Goal: Task Accomplishment & Management: Complete application form

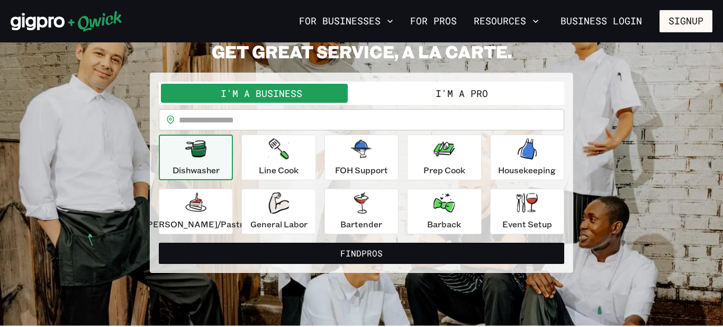
scroll to position [55, 0]
click at [192, 166] on p "Dishwasher" at bounding box center [196, 170] width 47 height 13
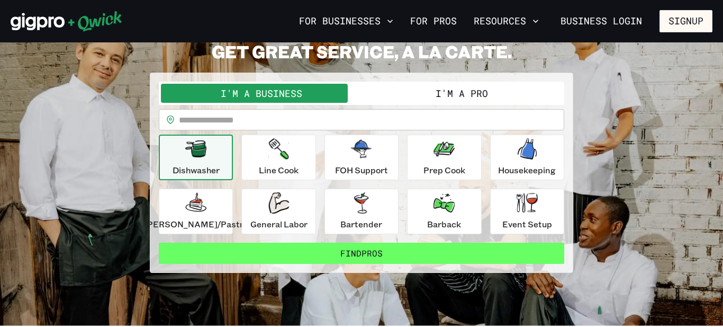
click at [295, 258] on button "Find Pros" at bounding box center [362, 253] width 406 height 21
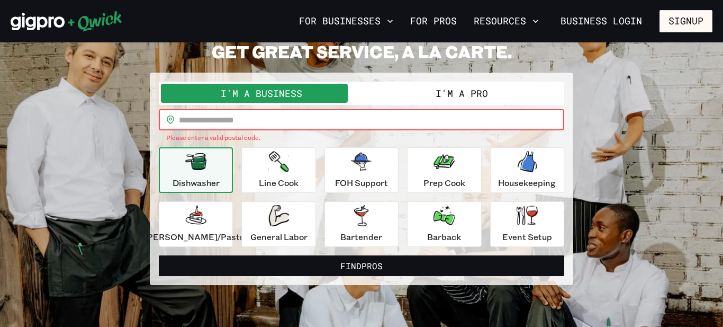
click at [239, 125] on input "text" at bounding box center [371, 119] width 385 height 21
type input "*"
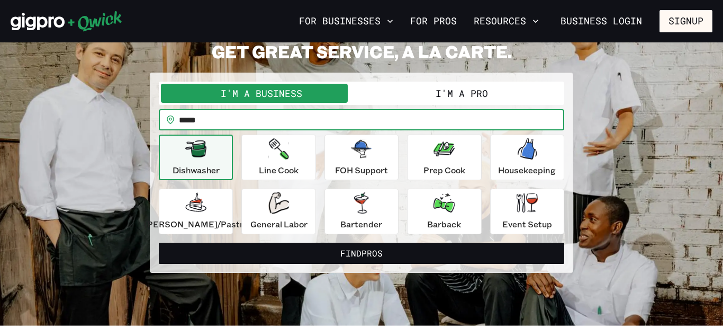
type input "*****"
click at [159, 243] on button "Find Pros" at bounding box center [362, 253] width 406 height 21
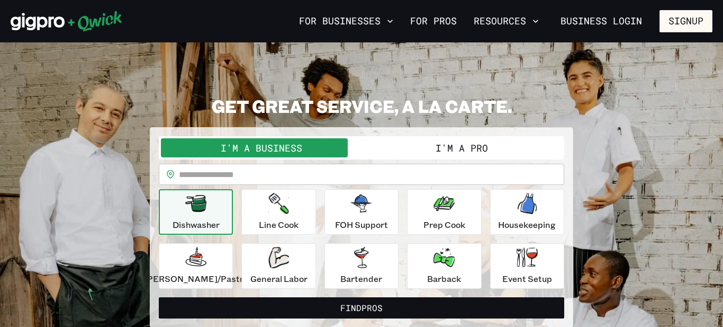
scroll to position [55, 0]
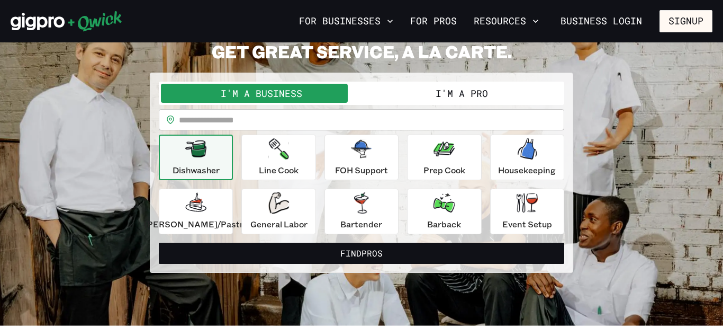
click at [243, 116] on input "text" at bounding box center [371, 119] width 385 height 21
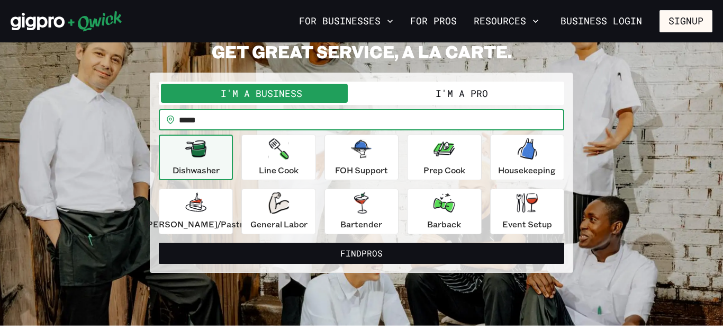
type input "*****"
click at [159, 243] on button "Find Pros" at bounding box center [362, 253] width 406 height 21
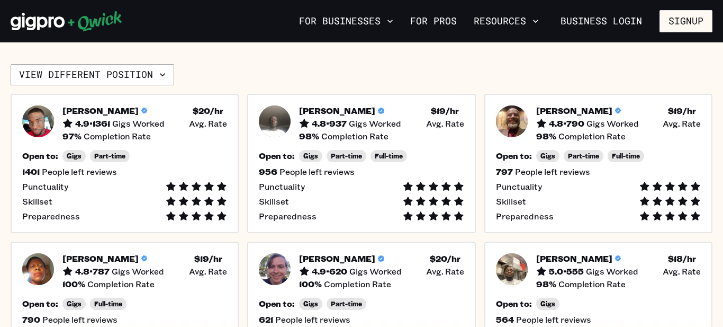
scroll to position [248, 0]
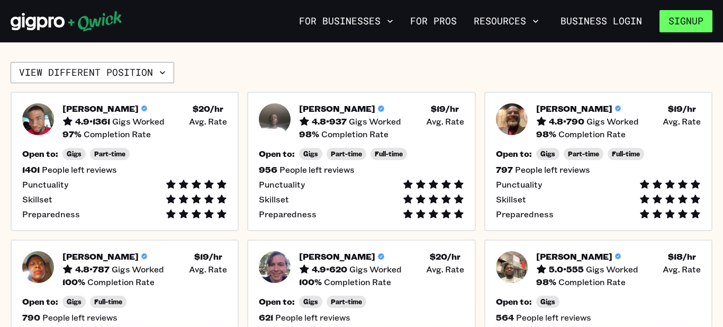
click at [680, 27] on button "Signup" at bounding box center [686, 21] width 53 height 22
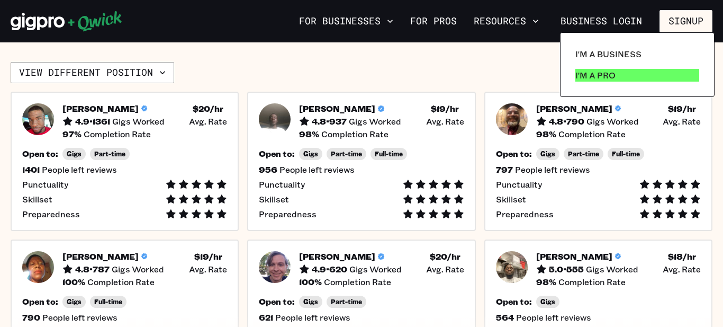
click at [594, 78] on p "I'm a Pro" at bounding box center [596, 75] width 40 height 13
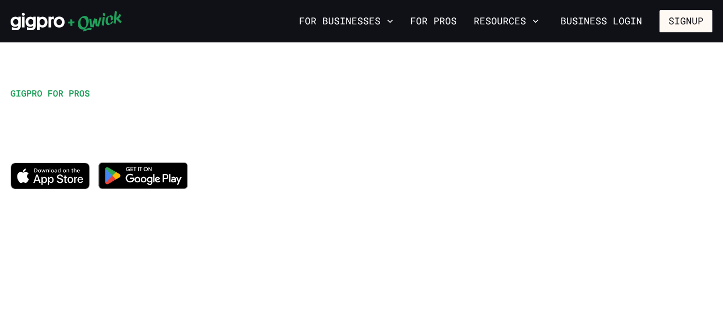
scroll to position [64, 0]
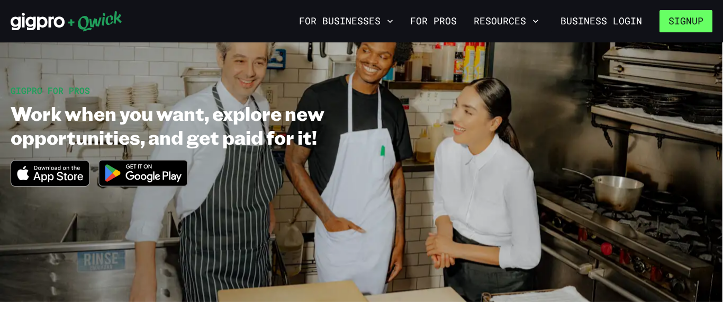
click at [687, 17] on button "Signup" at bounding box center [686, 21] width 53 height 22
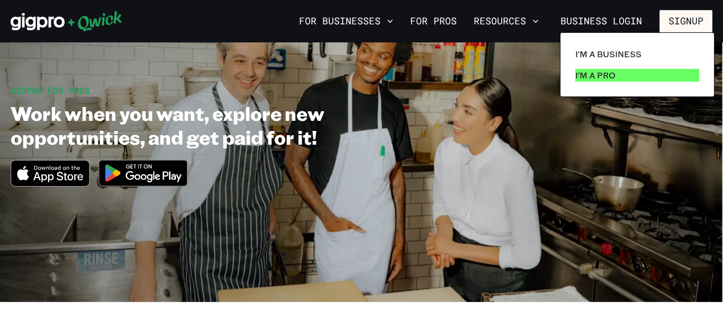
click at [586, 73] on p "I'm a Pro" at bounding box center [596, 75] width 40 height 13
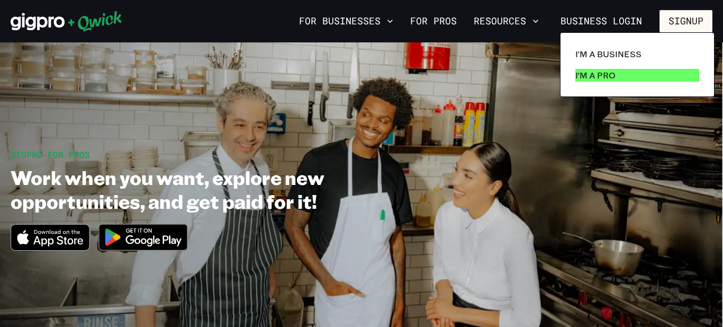
click at [578, 70] on p "I'm a Pro" at bounding box center [596, 75] width 40 height 13
click at [168, 238] on div at bounding box center [361, 163] width 723 height 327
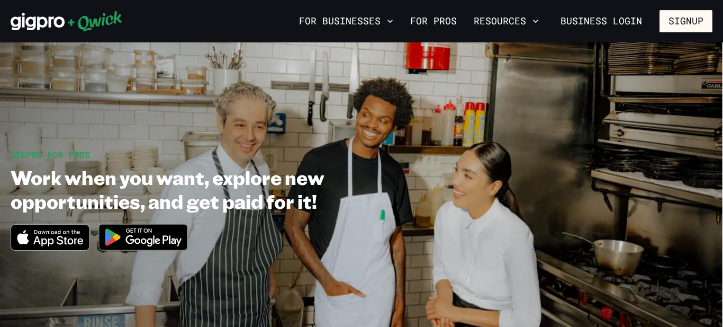
click at [130, 233] on img at bounding box center [143, 237] width 103 height 40
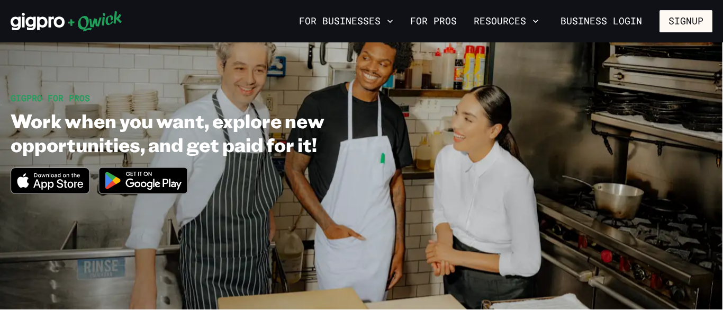
scroll to position [58, 0]
